Goal: Task Accomplishment & Management: Complete application form

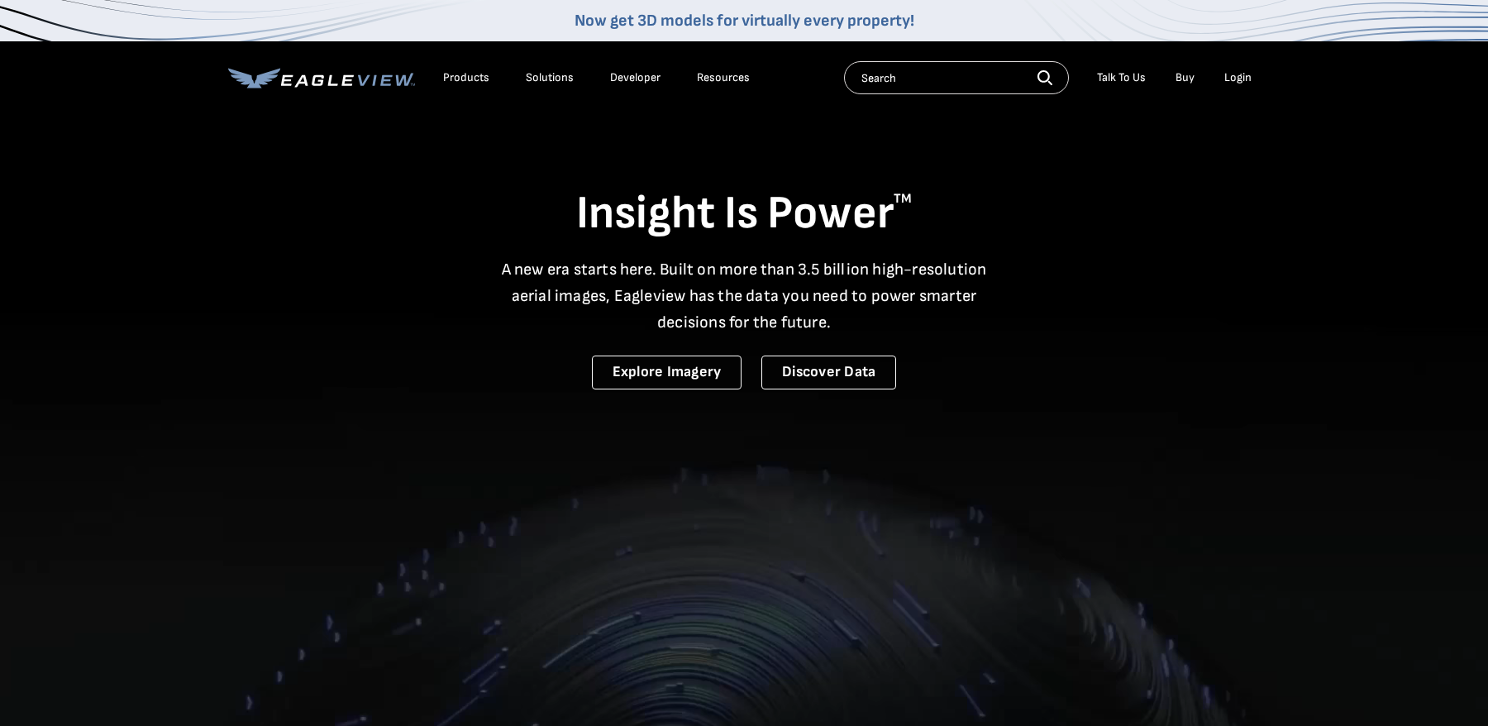
click at [1241, 75] on div "Login" at bounding box center [1237, 77] width 27 height 15
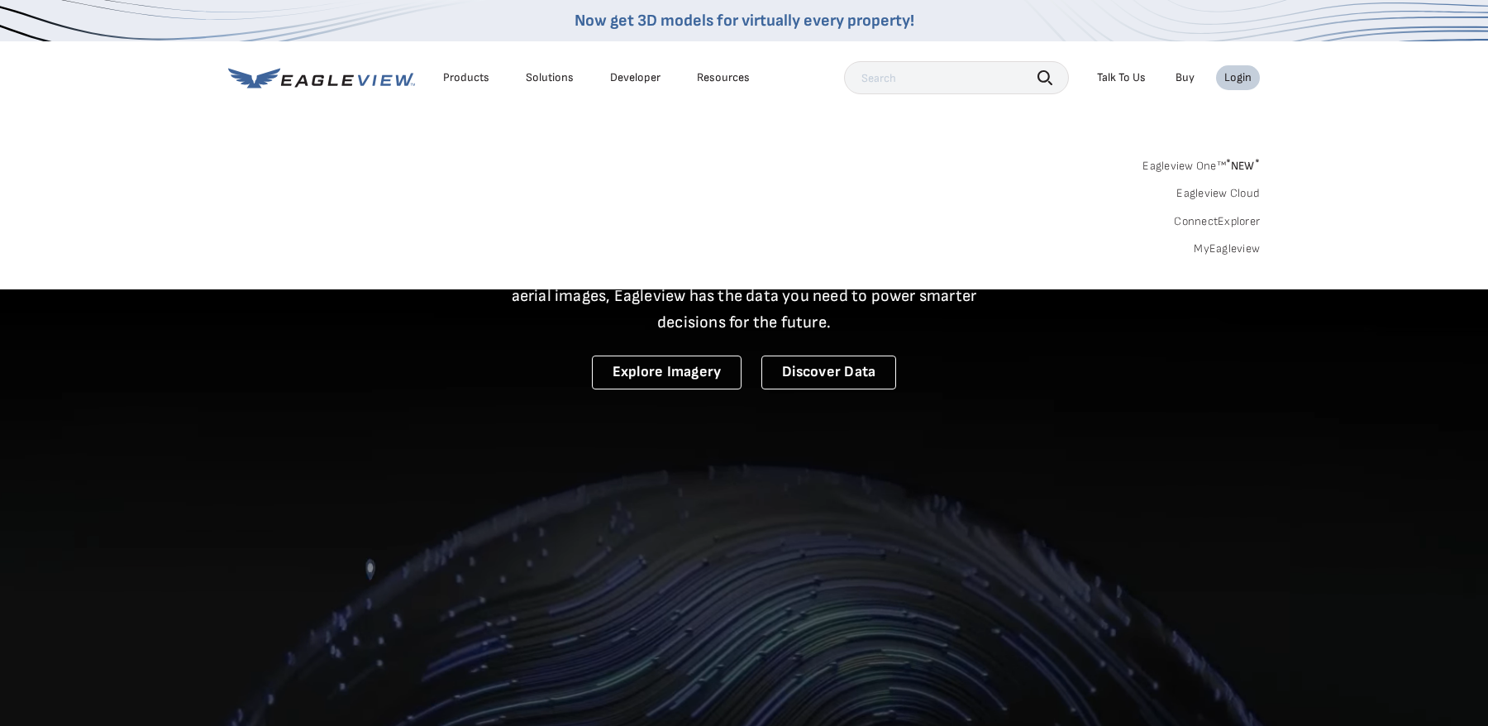
click at [1229, 255] on link "MyEagleview" at bounding box center [1227, 248] width 66 height 15
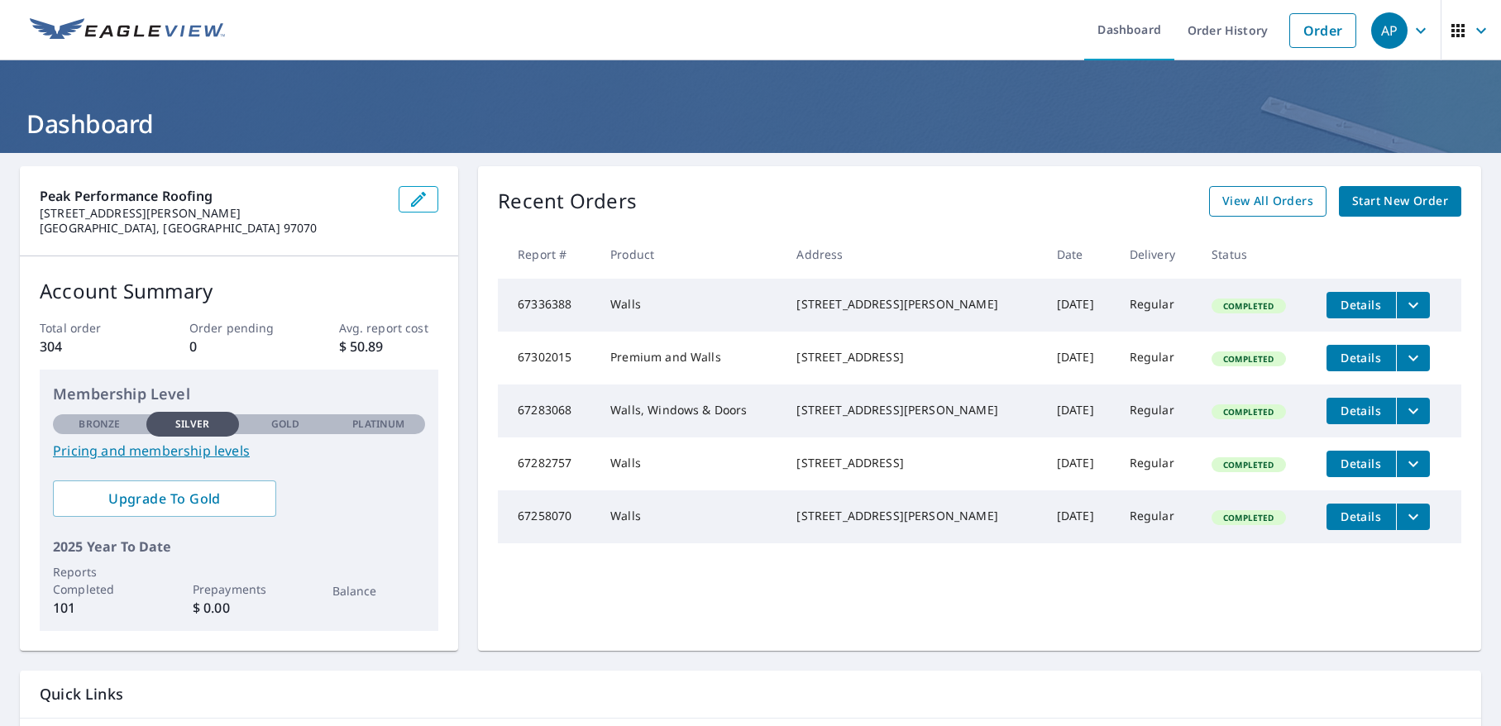
click at [1258, 199] on span "View All Orders" at bounding box center [1267, 201] width 91 height 21
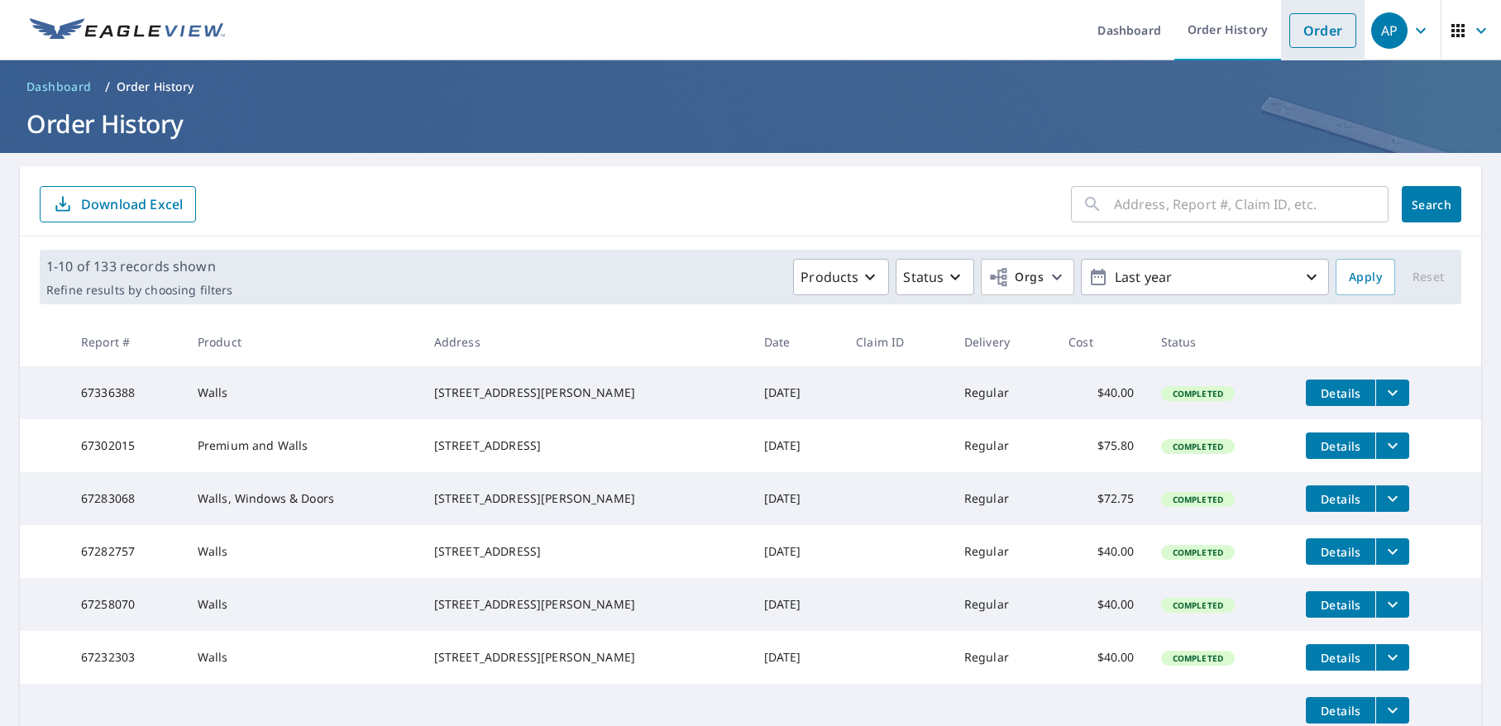
drag, startPoint x: 1319, startPoint y: 30, endPoint x: 1304, endPoint y: 30, distance: 14.9
click at [1319, 30] on link "Order" at bounding box center [1322, 30] width 67 height 35
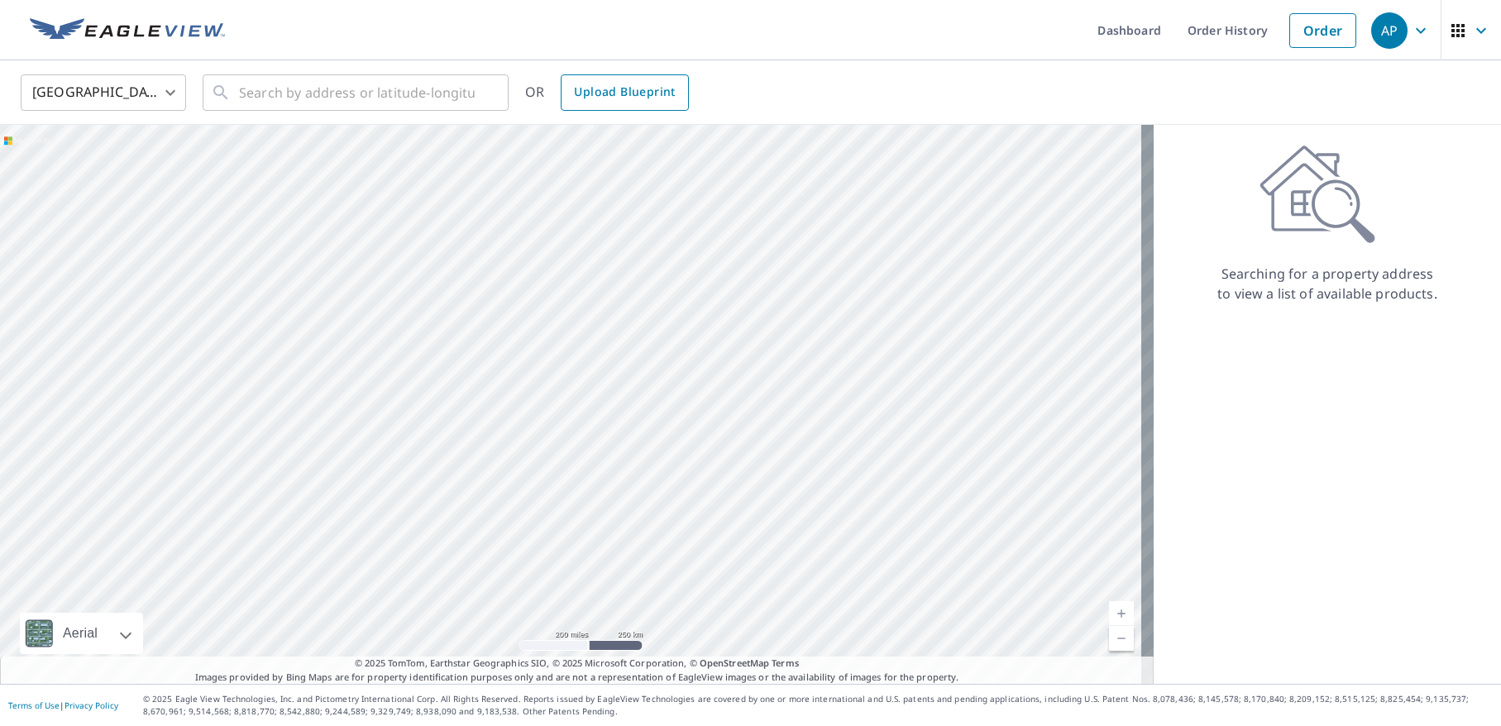
click at [610, 101] on span "Upload Blueprint" at bounding box center [624, 92] width 101 height 21
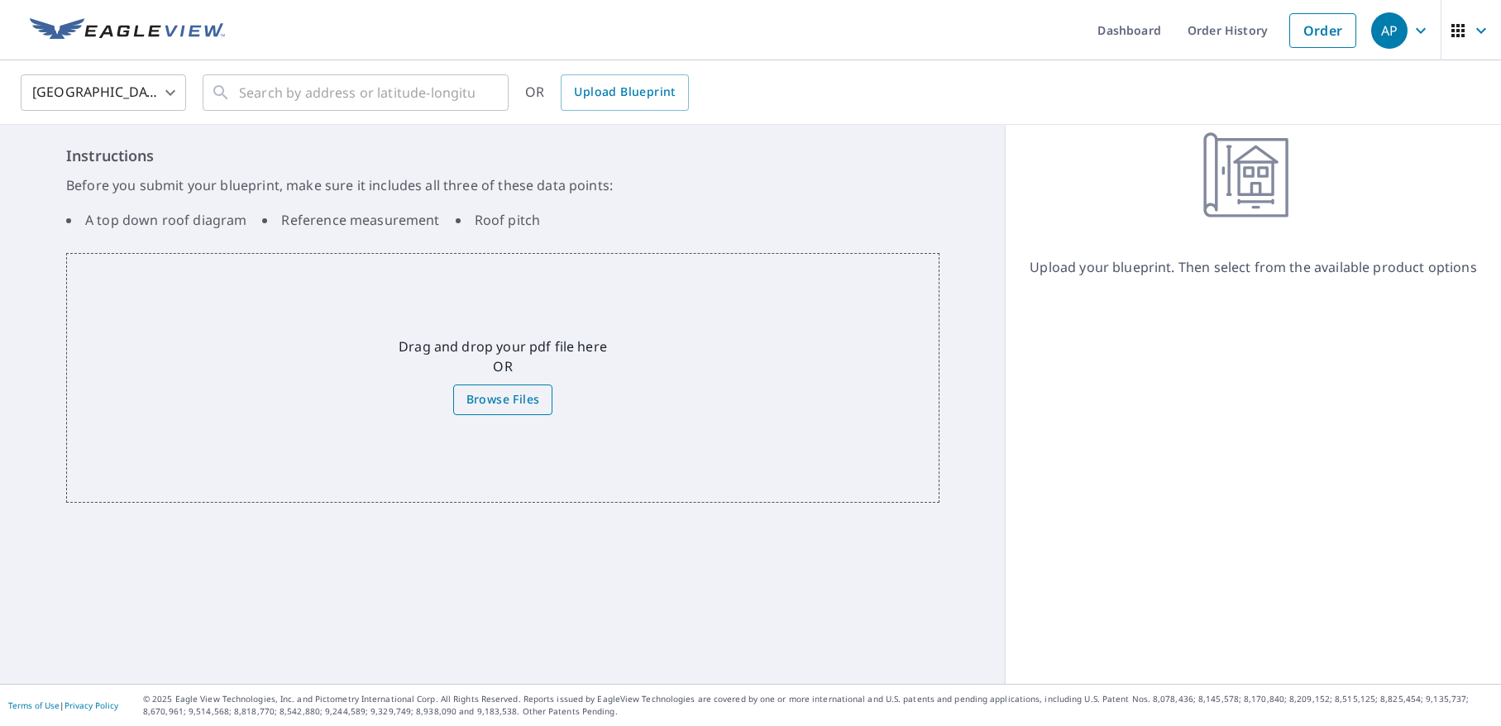
click at [506, 403] on span "Browse Files" at bounding box center [503, 399] width 74 height 21
click at [0, 0] on input "Browse Files" at bounding box center [0, 0] width 0 height 0
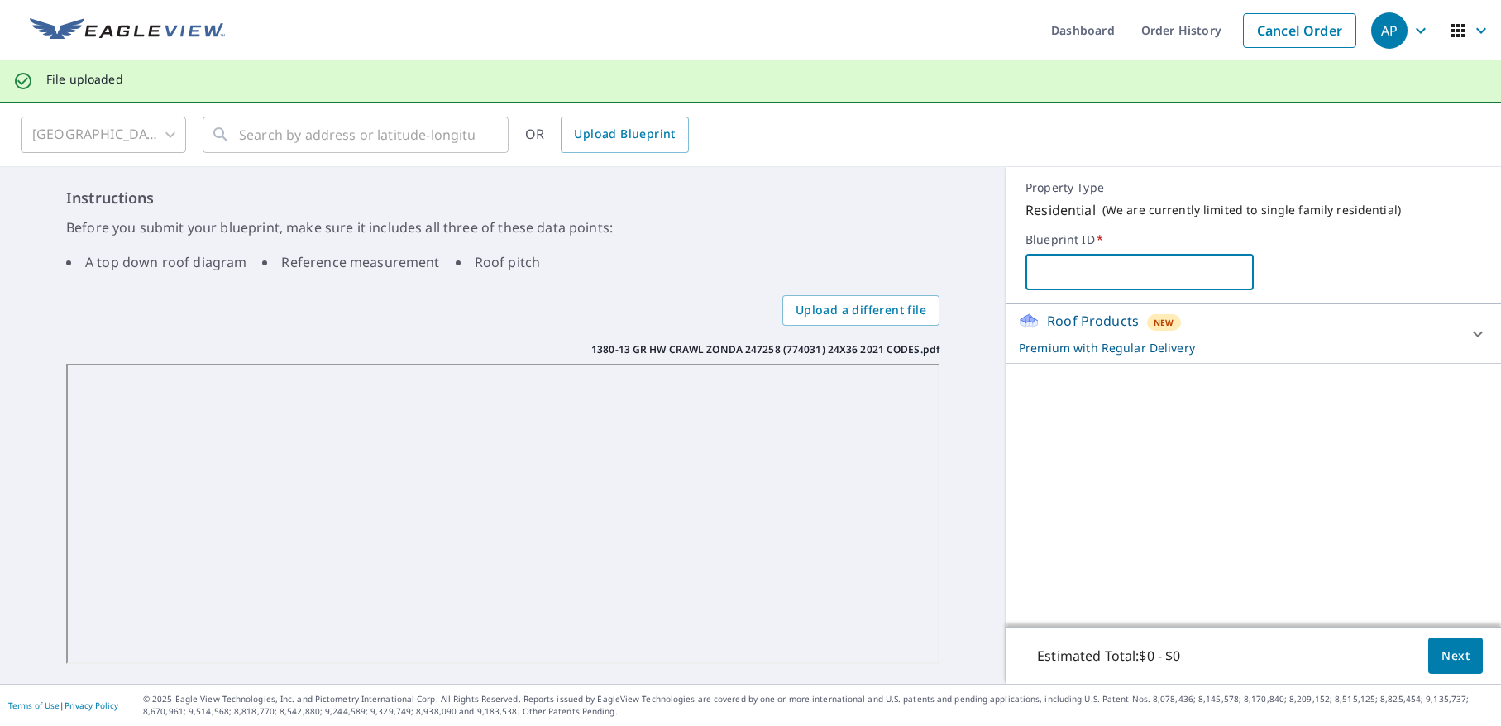
click at [1059, 267] on input "text" at bounding box center [1138, 272] width 227 height 46
type input "Kuzkin"
click at [1355, 332] on div "Roof Products New Premium with Regular Delivery" at bounding box center [1238, 333] width 439 height 45
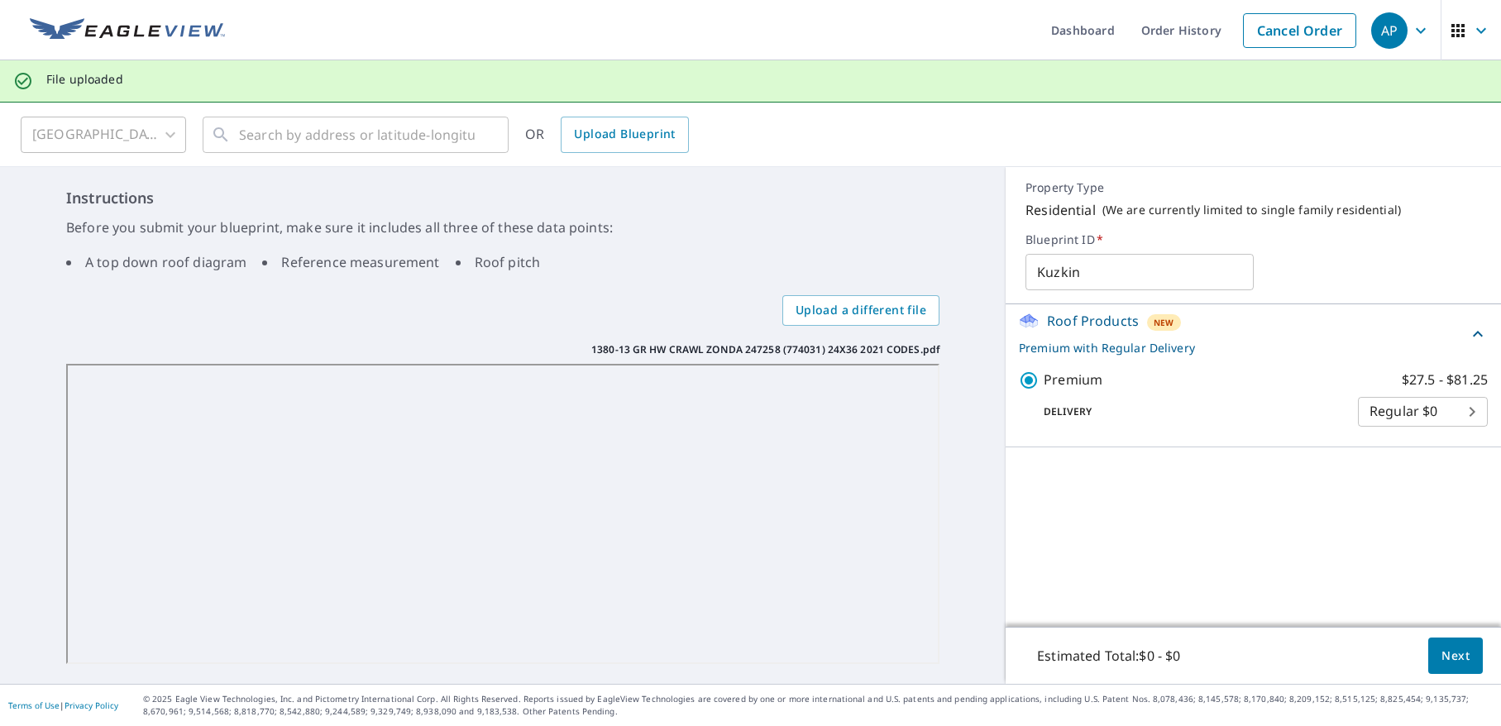
click at [1457, 657] on button "Next" at bounding box center [1455, 655] width 55 height 37
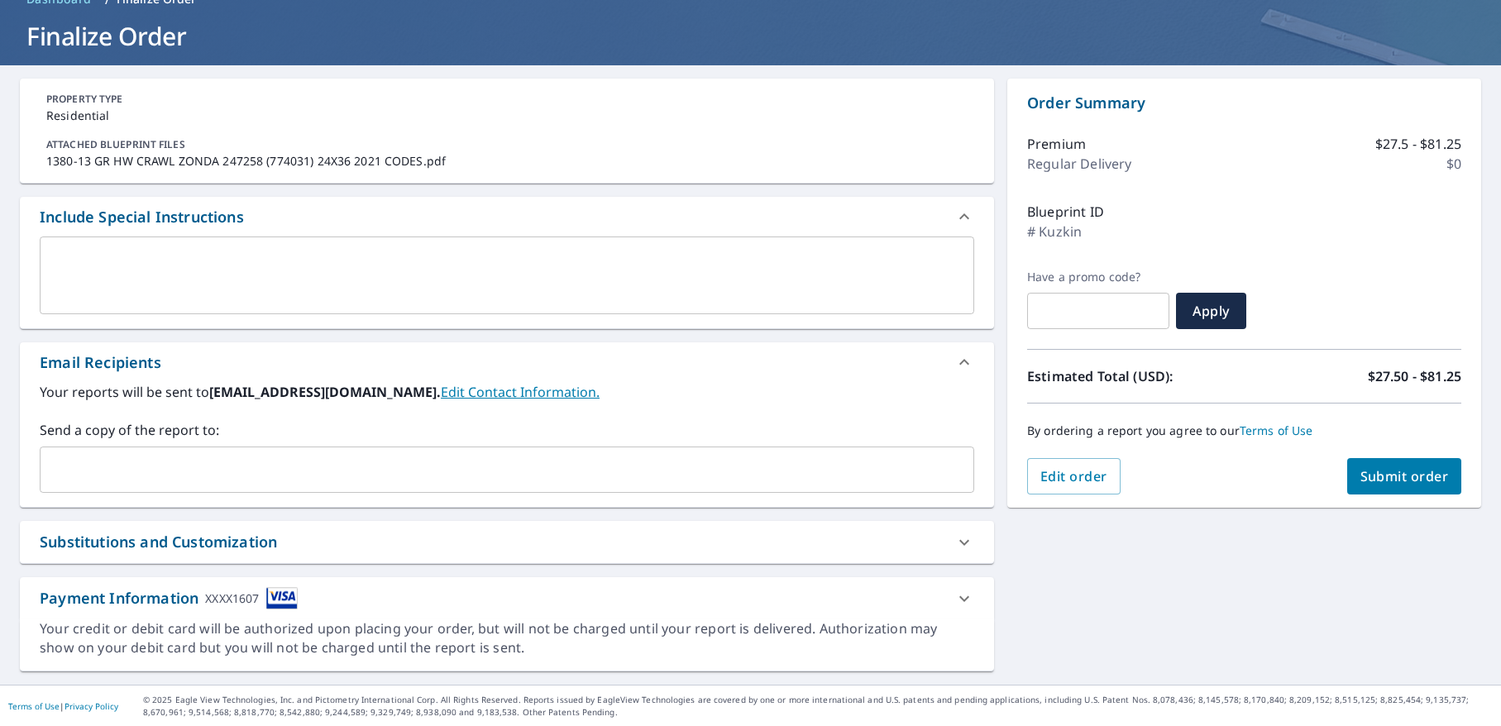
scroll to position [88, 0]
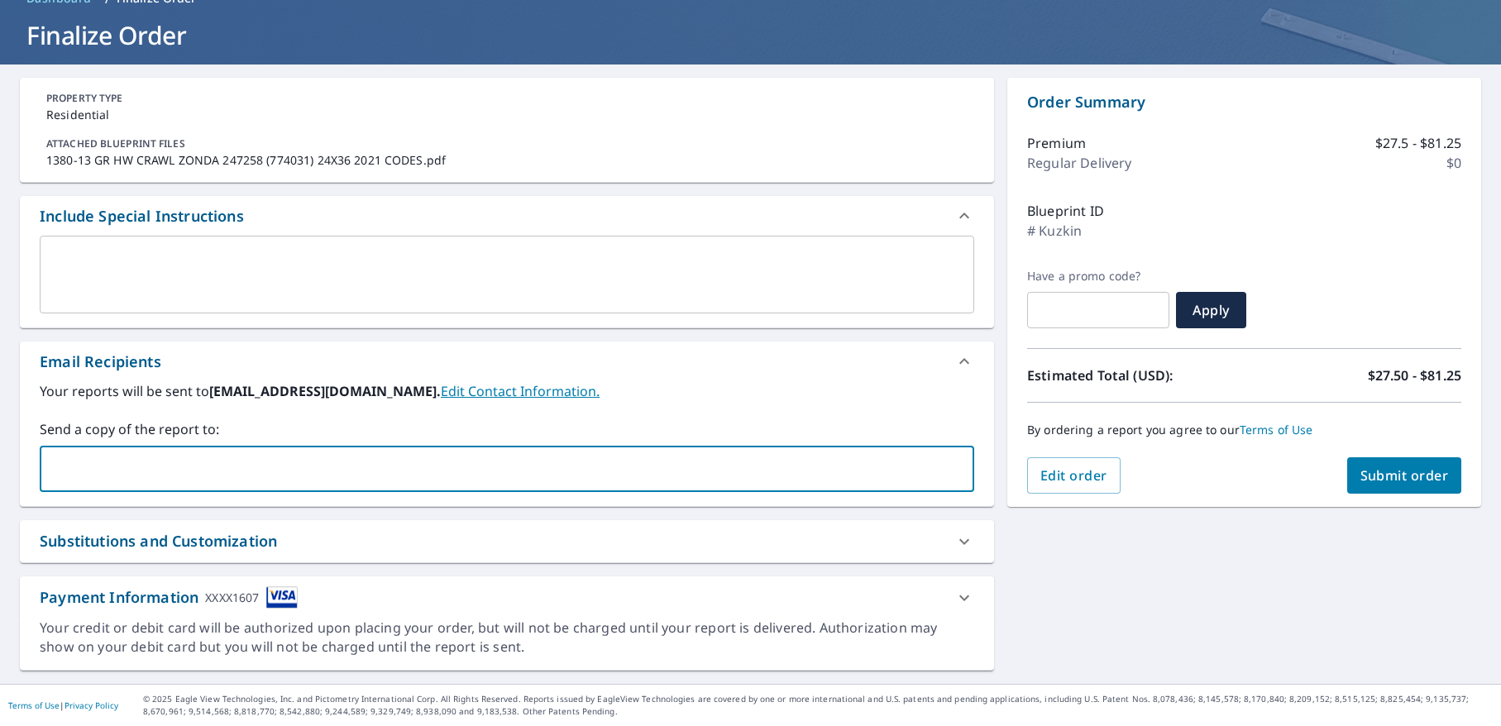
click at [80, 470] on input "text" at bounding box center [494, 468] width 895 height 31
type input "[PERSON_NAME][EMAIL_ADDRESS][DOMAIN_NAME]"
click at [1402, 474] on span "Submit order" at bounding box center [1404, 475] width 88 height 18
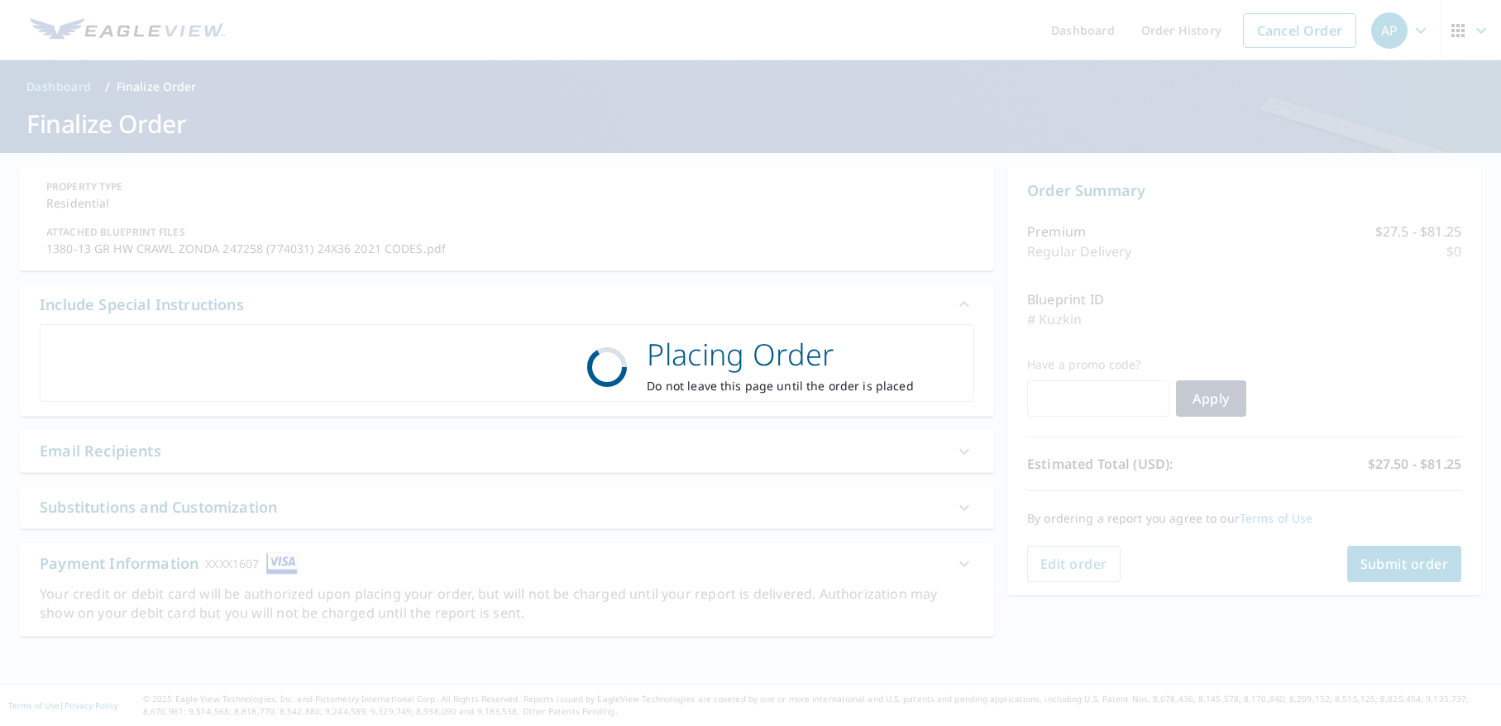
scroll to position [0, 0]
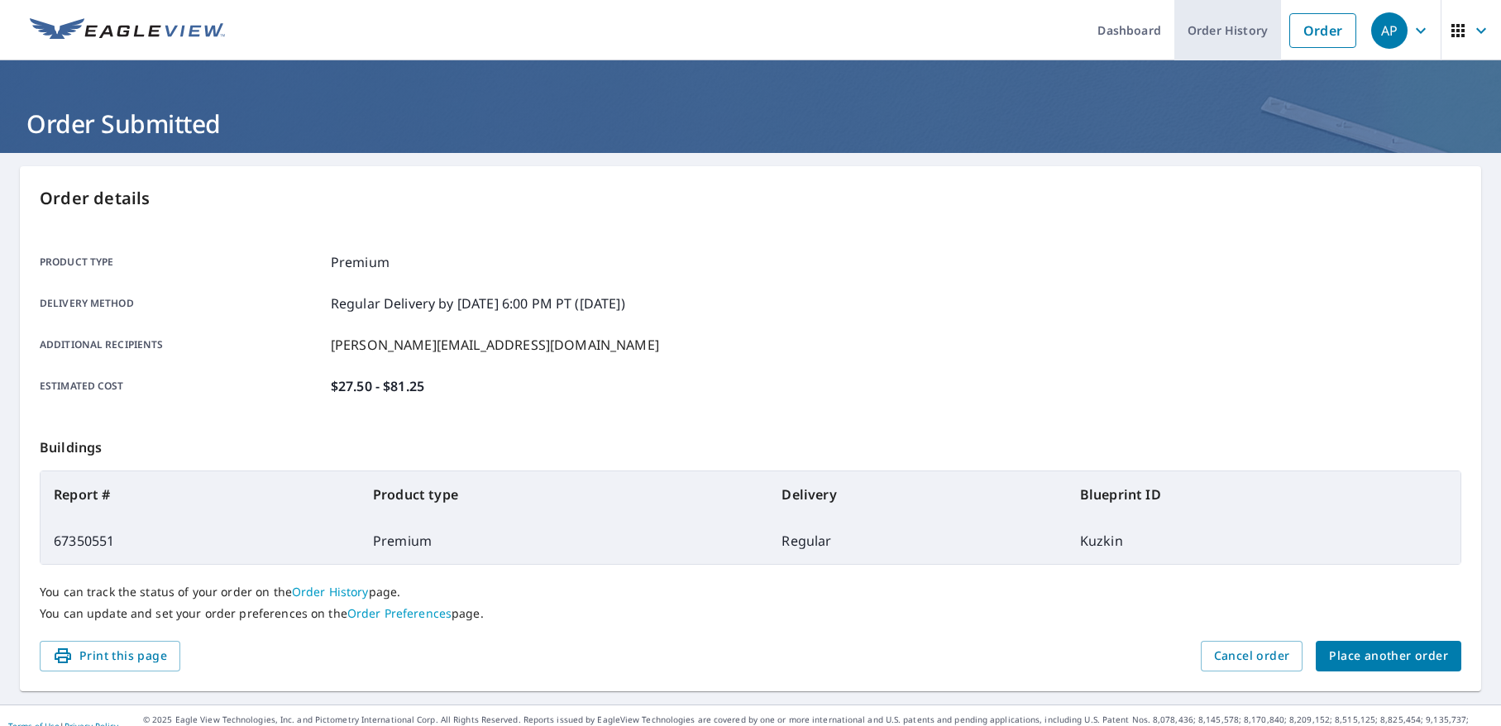
click at [1204, 28] on link "Order History" at bounding box center [1227, 30] width 107 height 60
